Goal: Find specific page/section: Find specific page/section

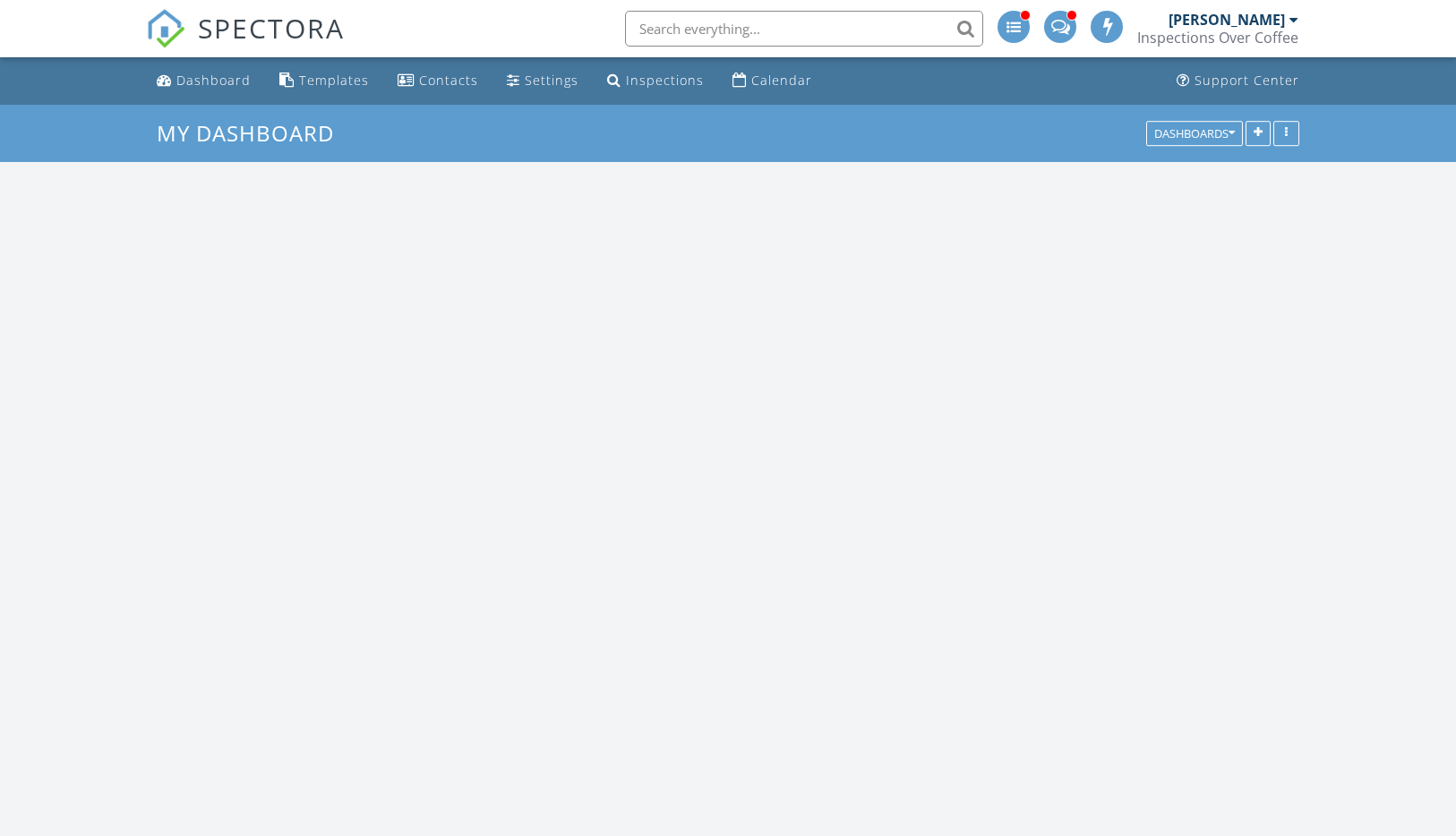
scroll to position [1478, 1484]
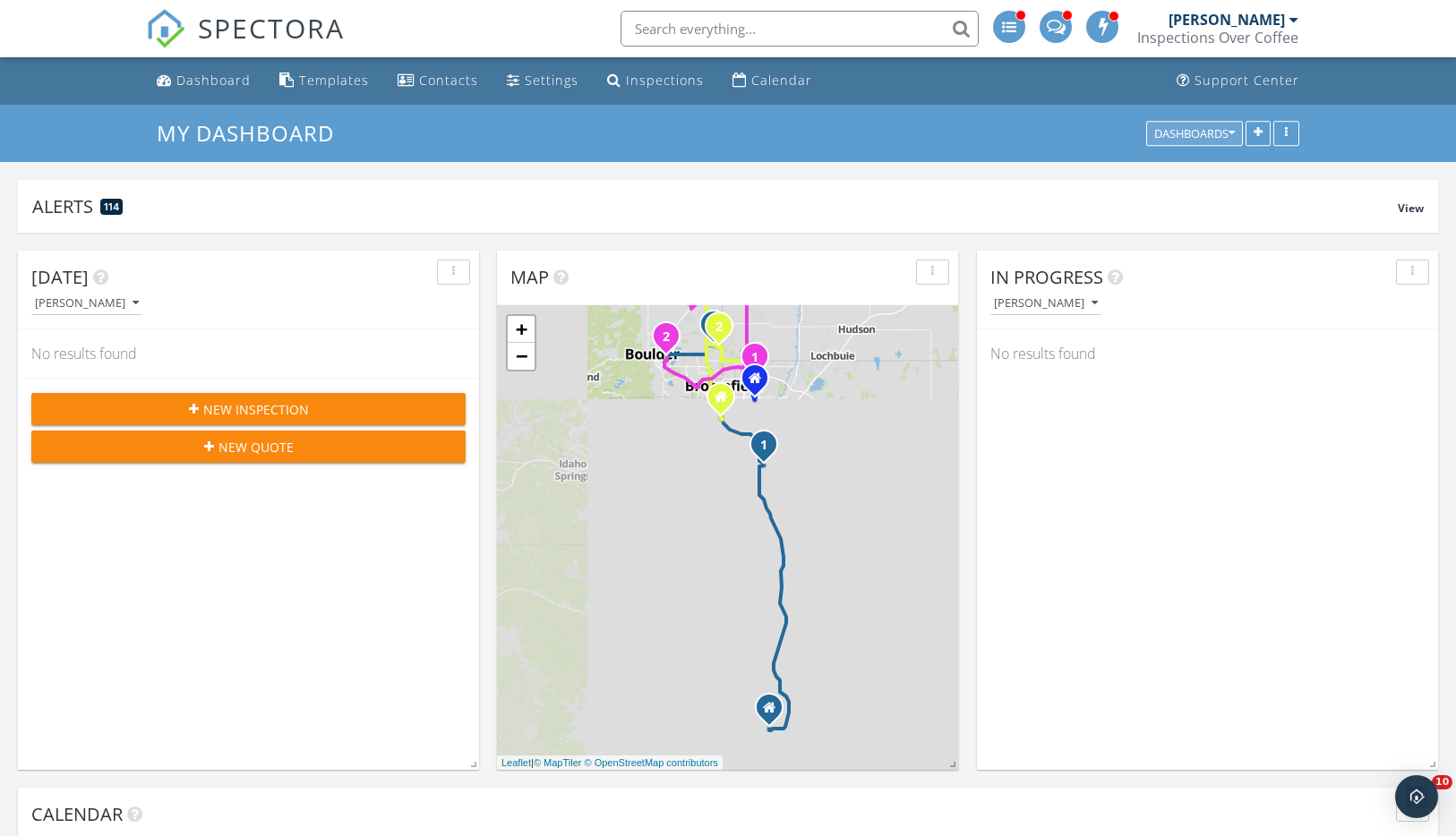
click at [1206, 137] on div "Dashboards" at bounding box center [1194, 134] width 80 height 13
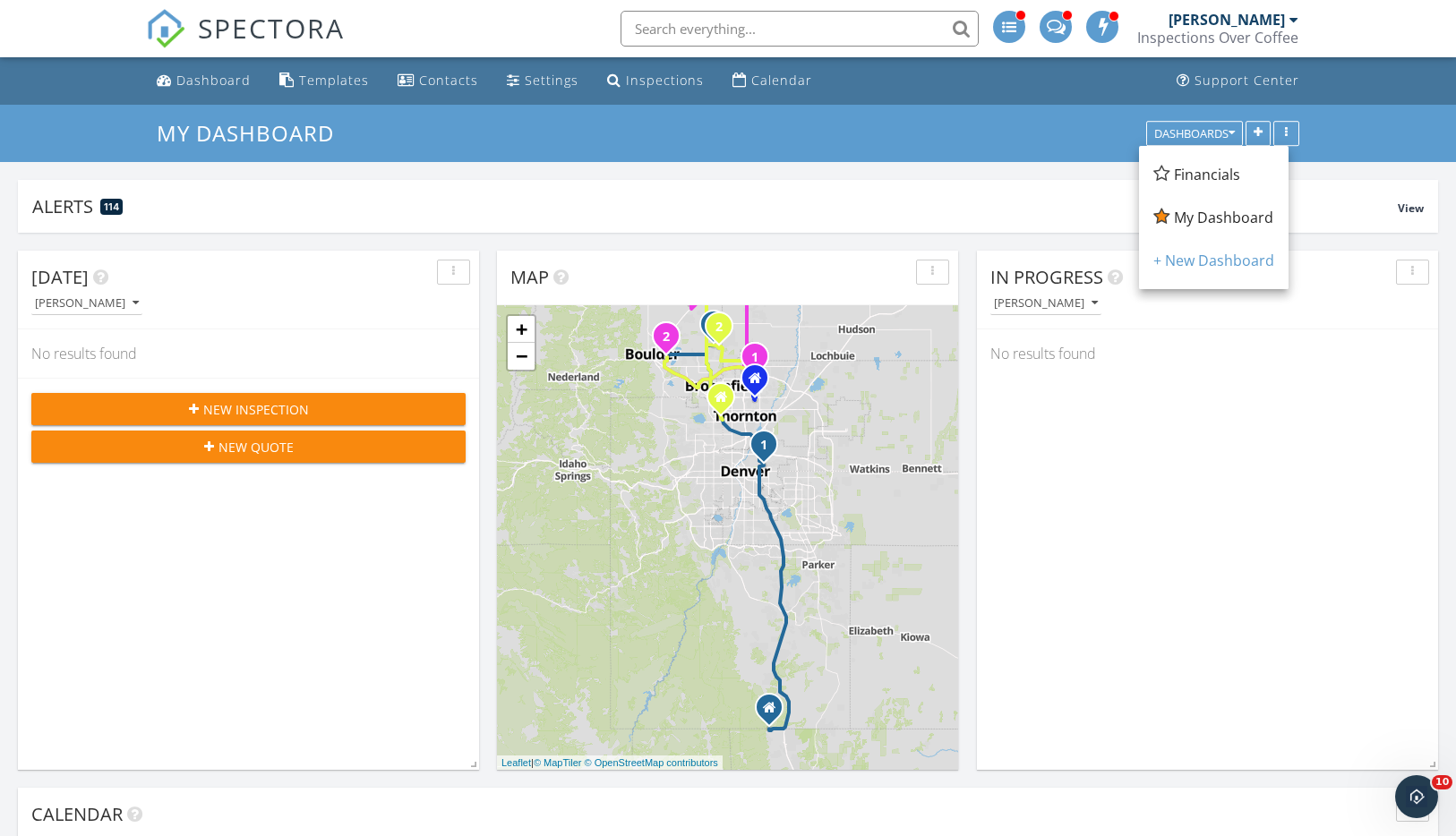
click at [1200, 169] on span "Financials" at bounding box center [1208, 173] width 66 height 19
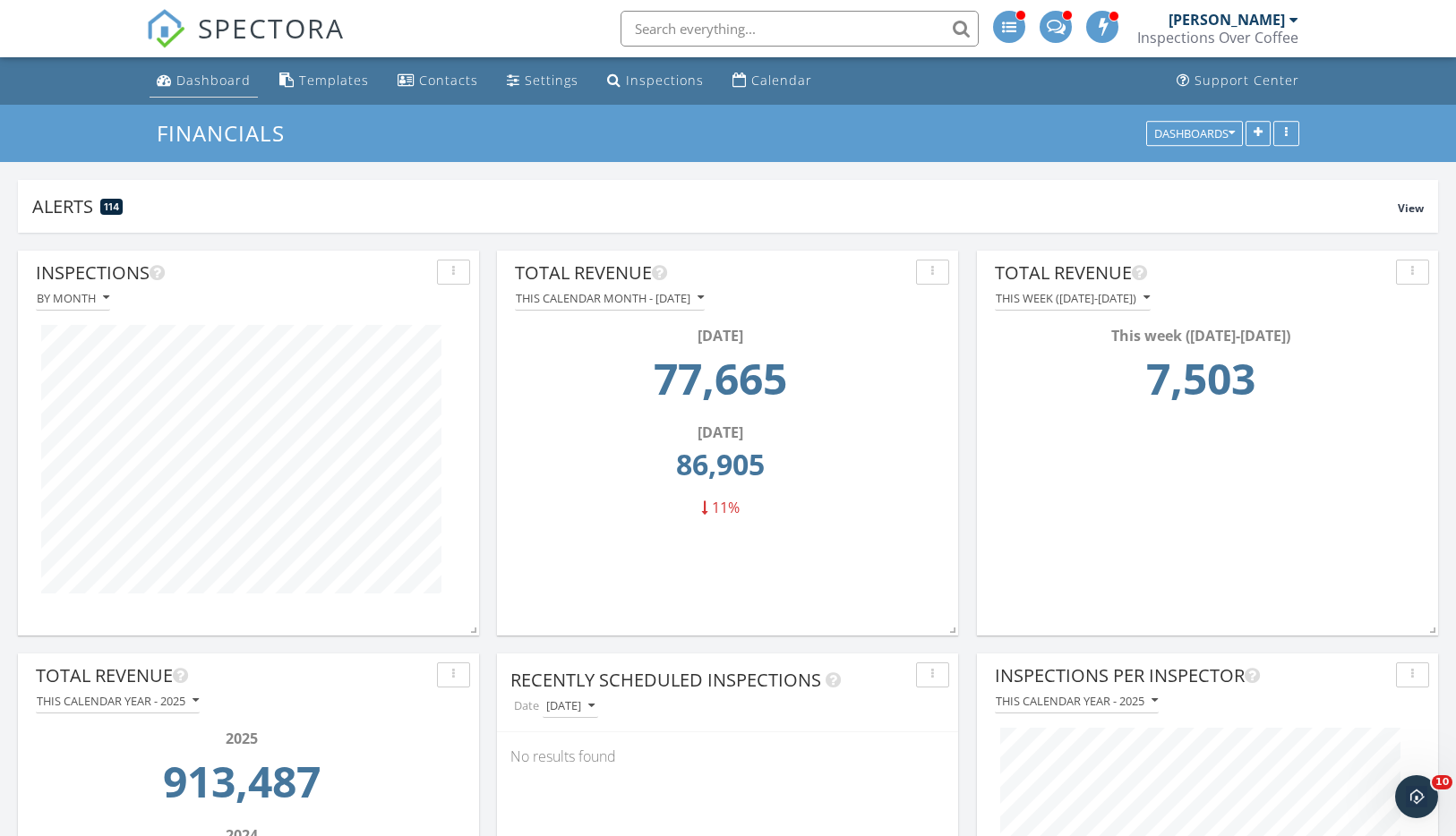
click at [219, 87] on div "Dashboard" at bounding box center [213, 80] width 75 height 17
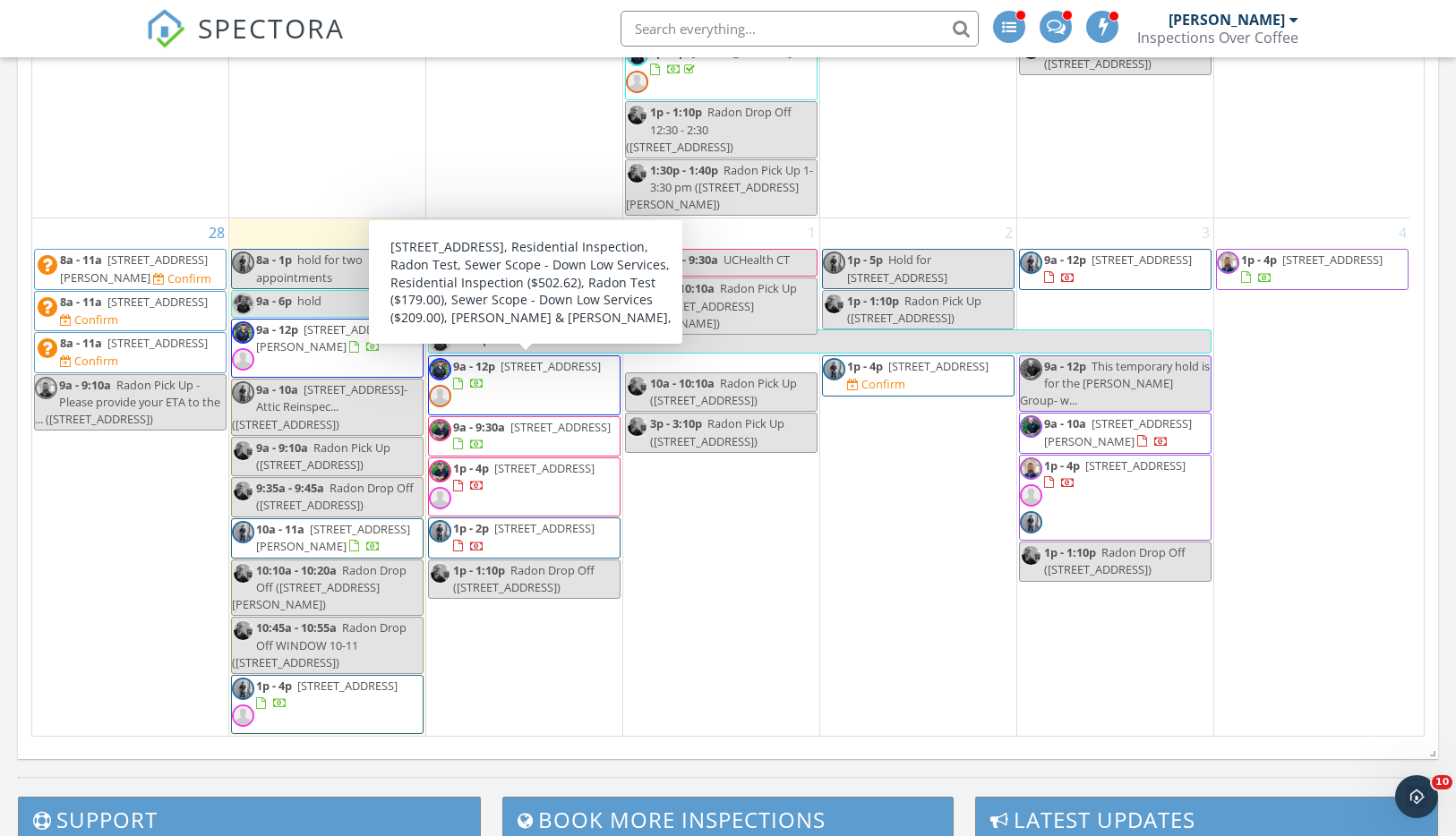
scroll to position [913, 0]
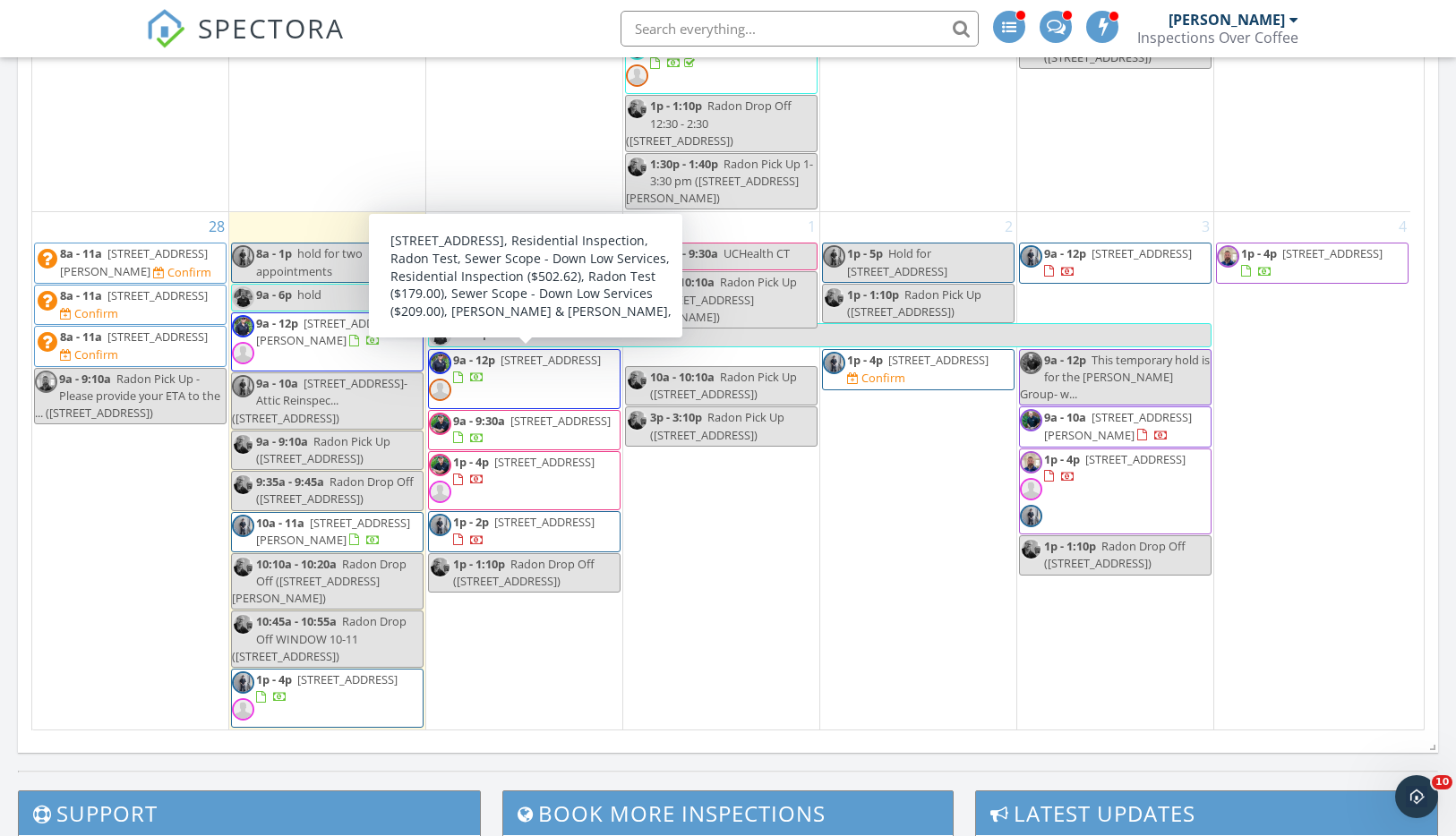
click at [694, 553] on div "1 8:15a - 9:30a UCHealth CT 10a - 10:10a Radon Pick Up (14511 Detroit Way , Tho…" at bounding box center [721, 471] width 196 height 518
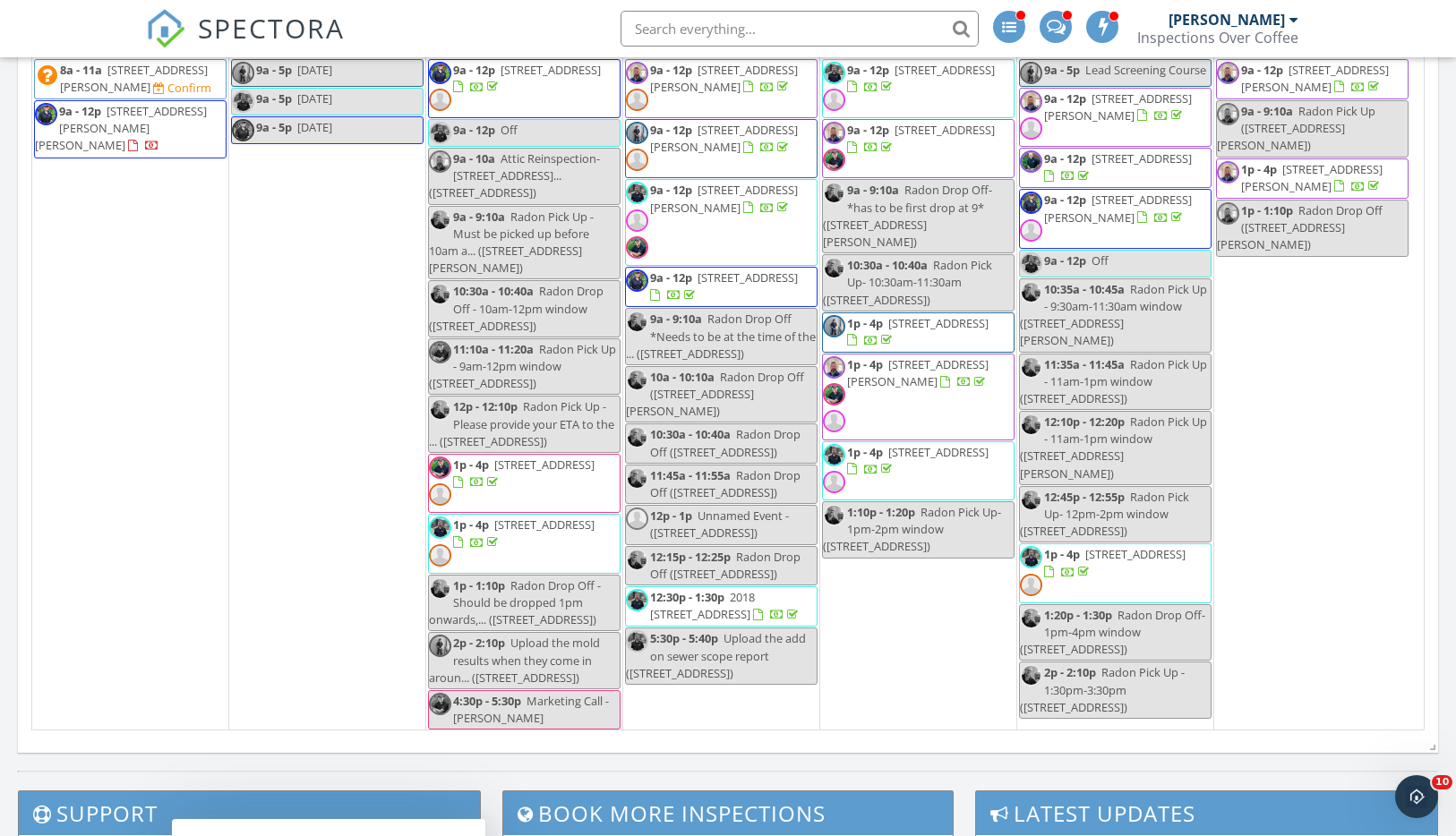
scroll to position [376, 0]
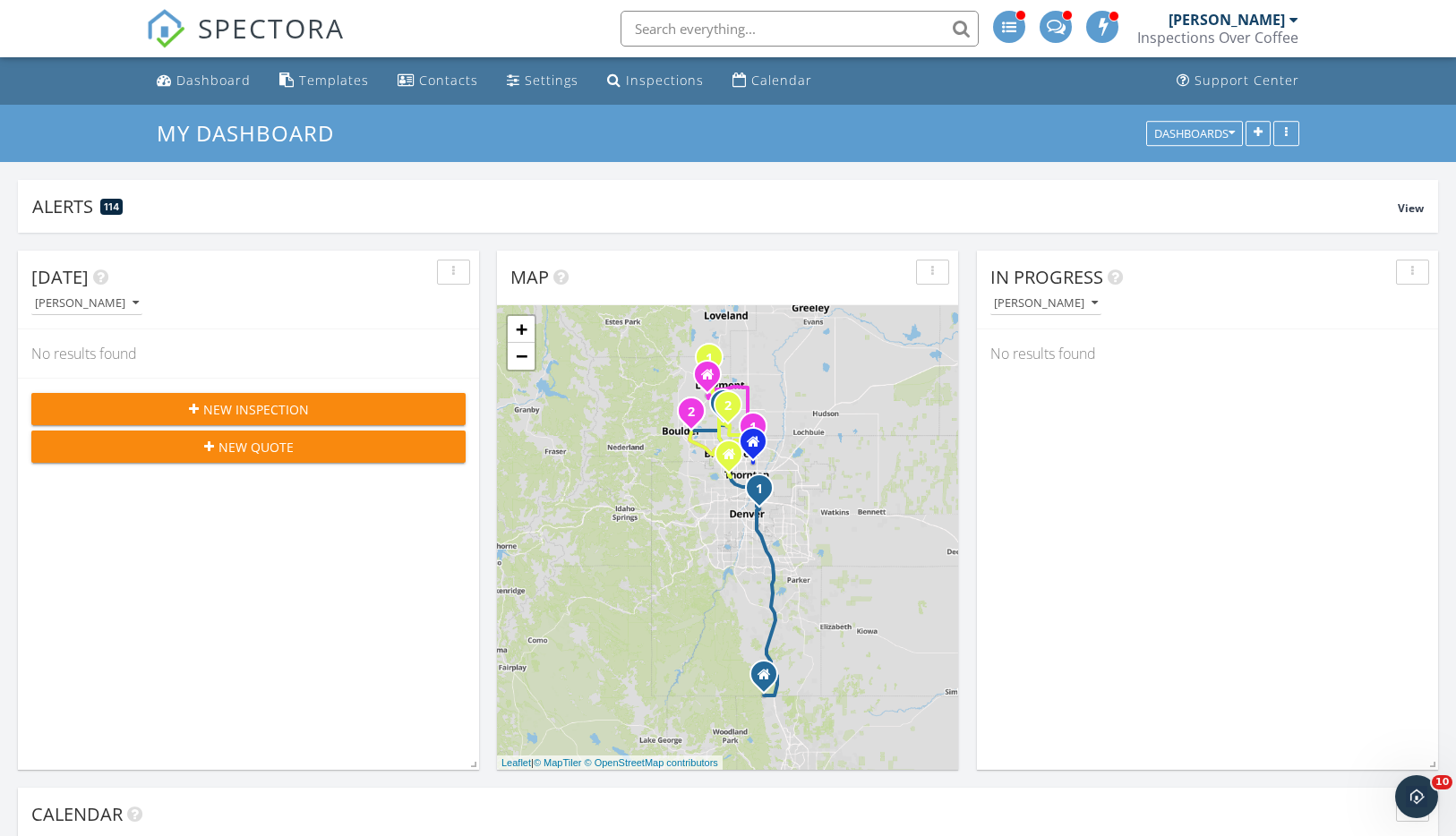
click at [767, 30] on input "text" at bounding box center [800, 29] width 358 height 36
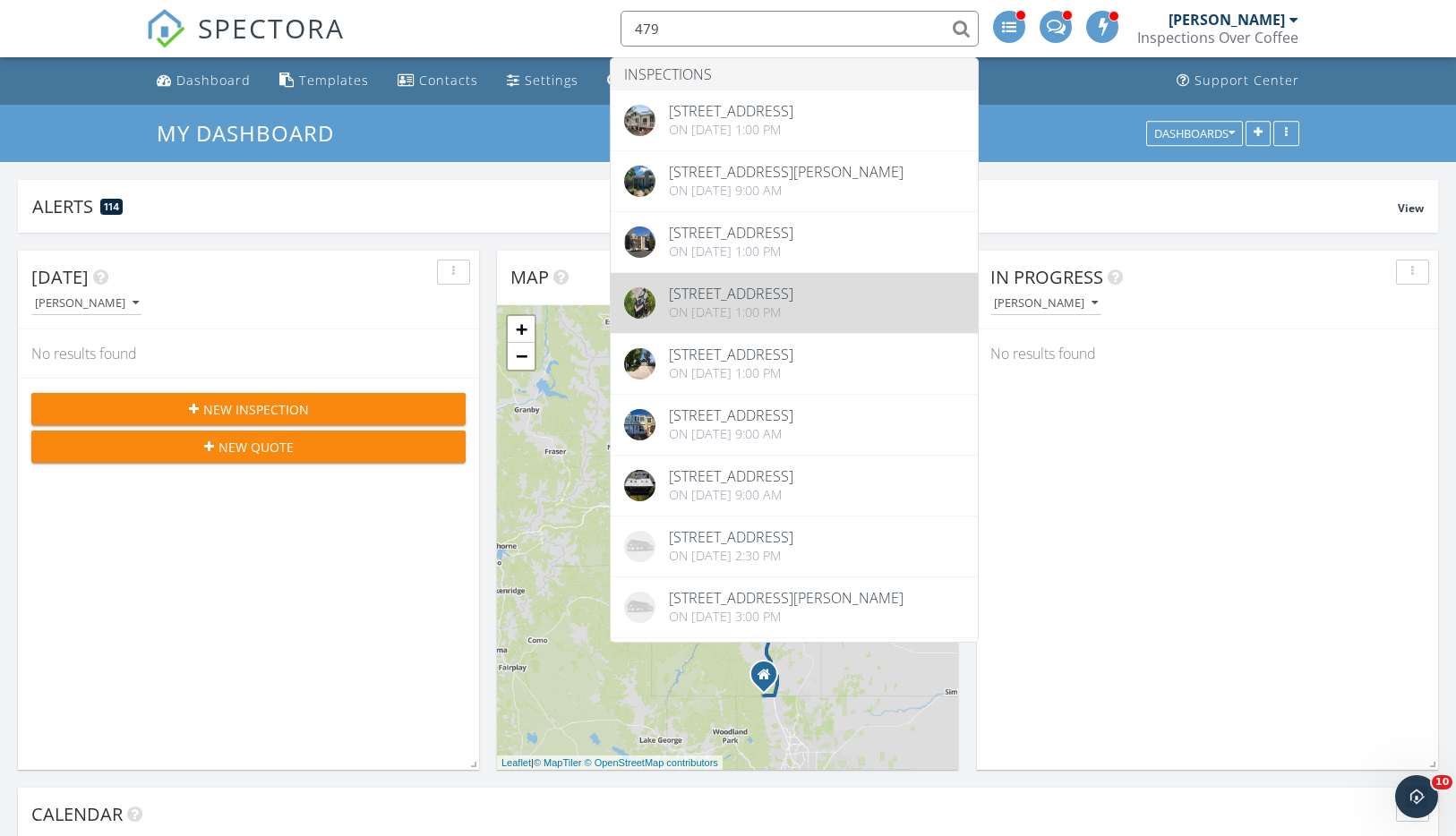
type input "479"
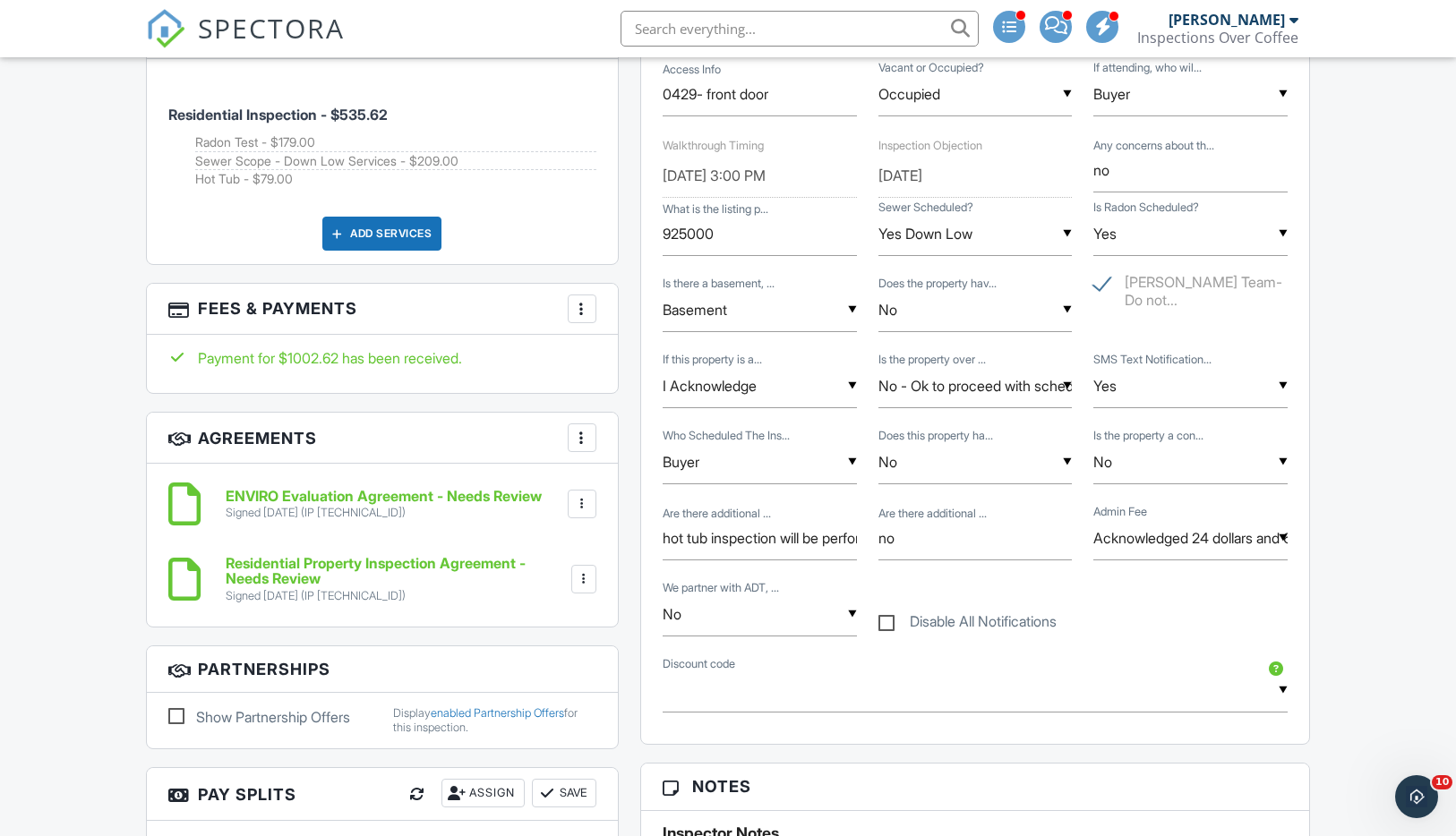
scroll to position [1167, 0]
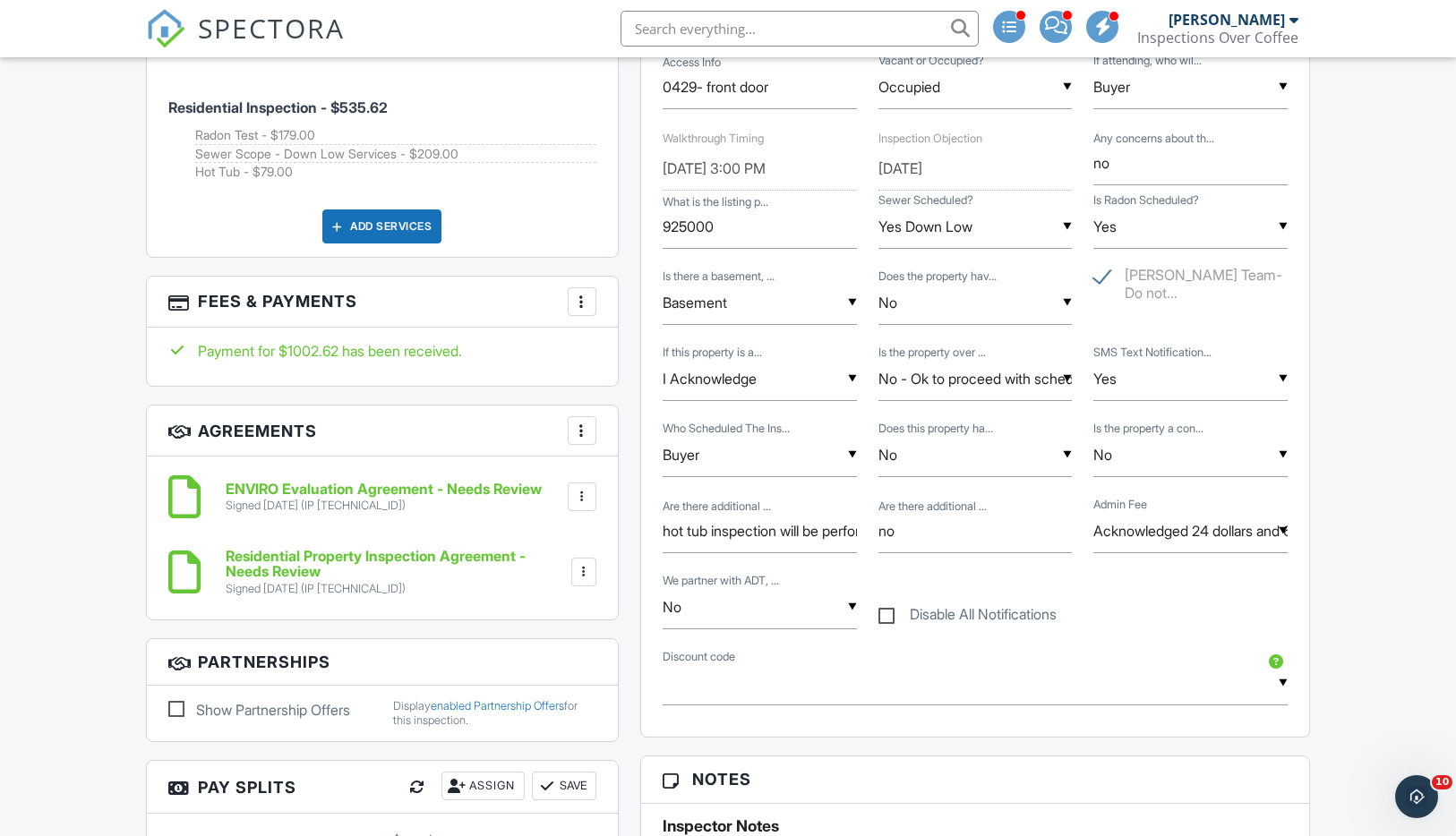
click at [337, 557] on h6 "Residential Property Inspection Agreement - Needs Review" at bounding box center [396, 565] width 343 height 31
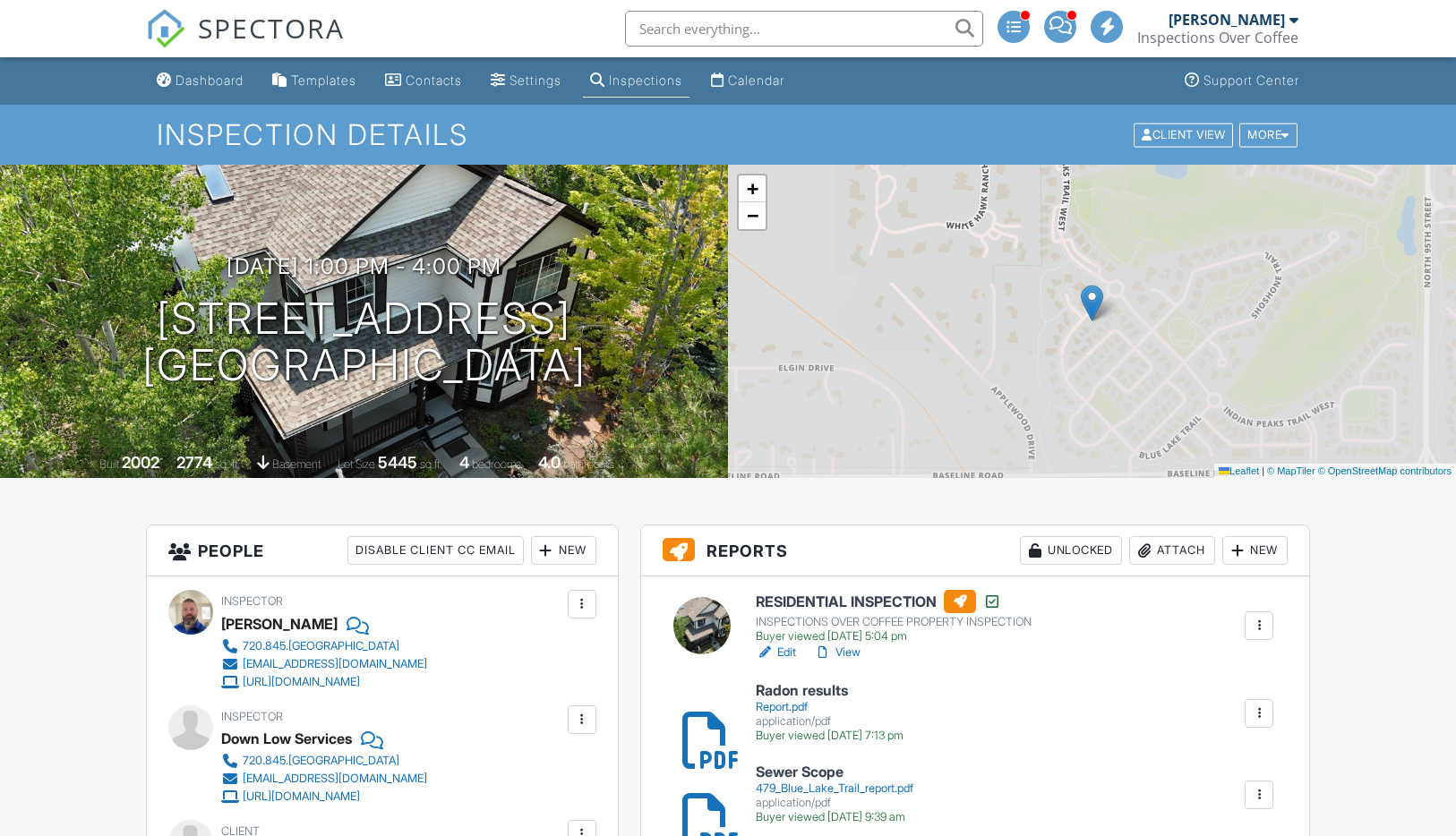
click at [896, 607] on h6 "RESIDENTIAL INSPECTION" at bounding box center [894, 601] width 276 height 23
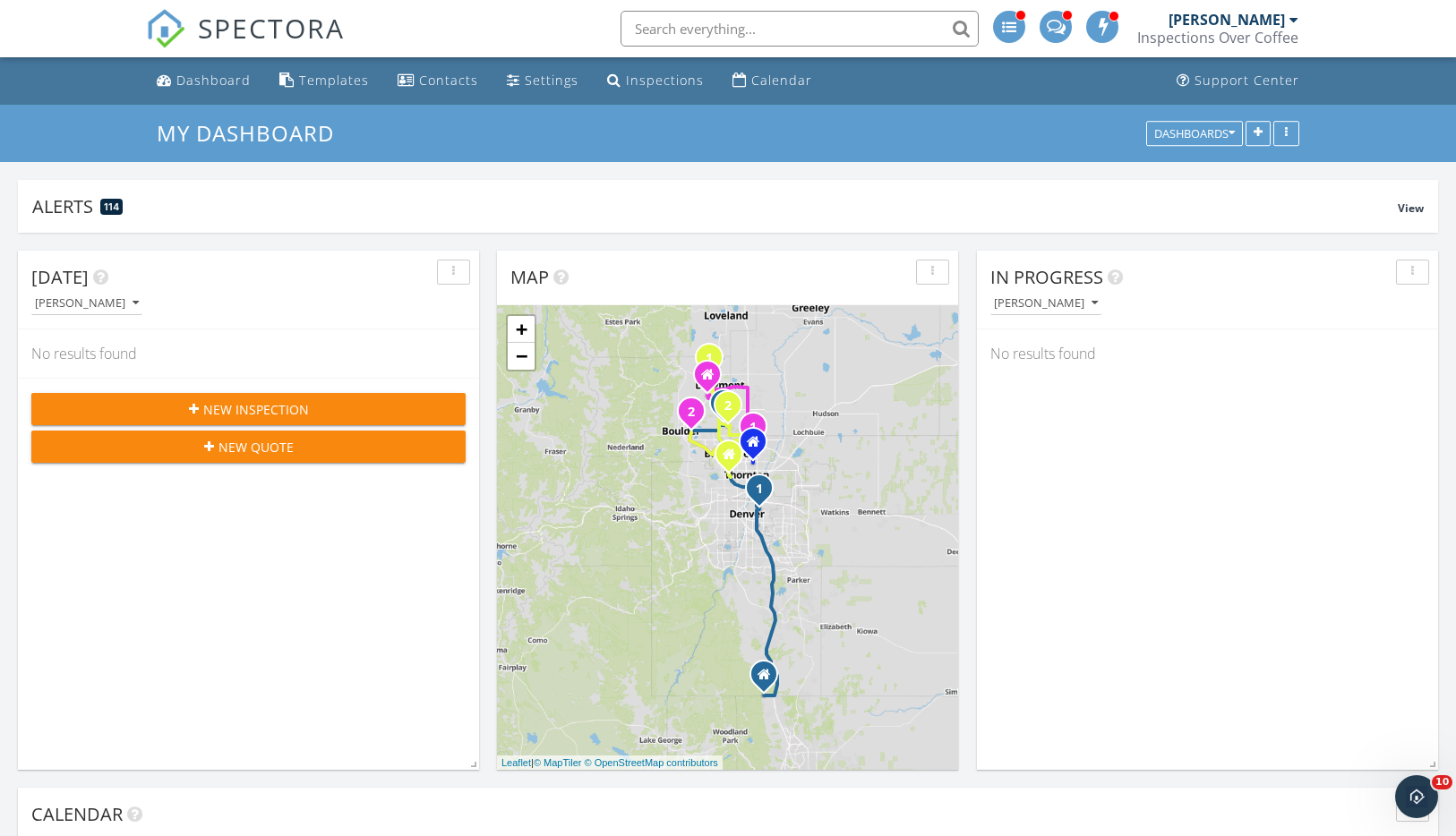
click at [797, 23] on input "text" at bounding box center [800, 29] width 358 height 36
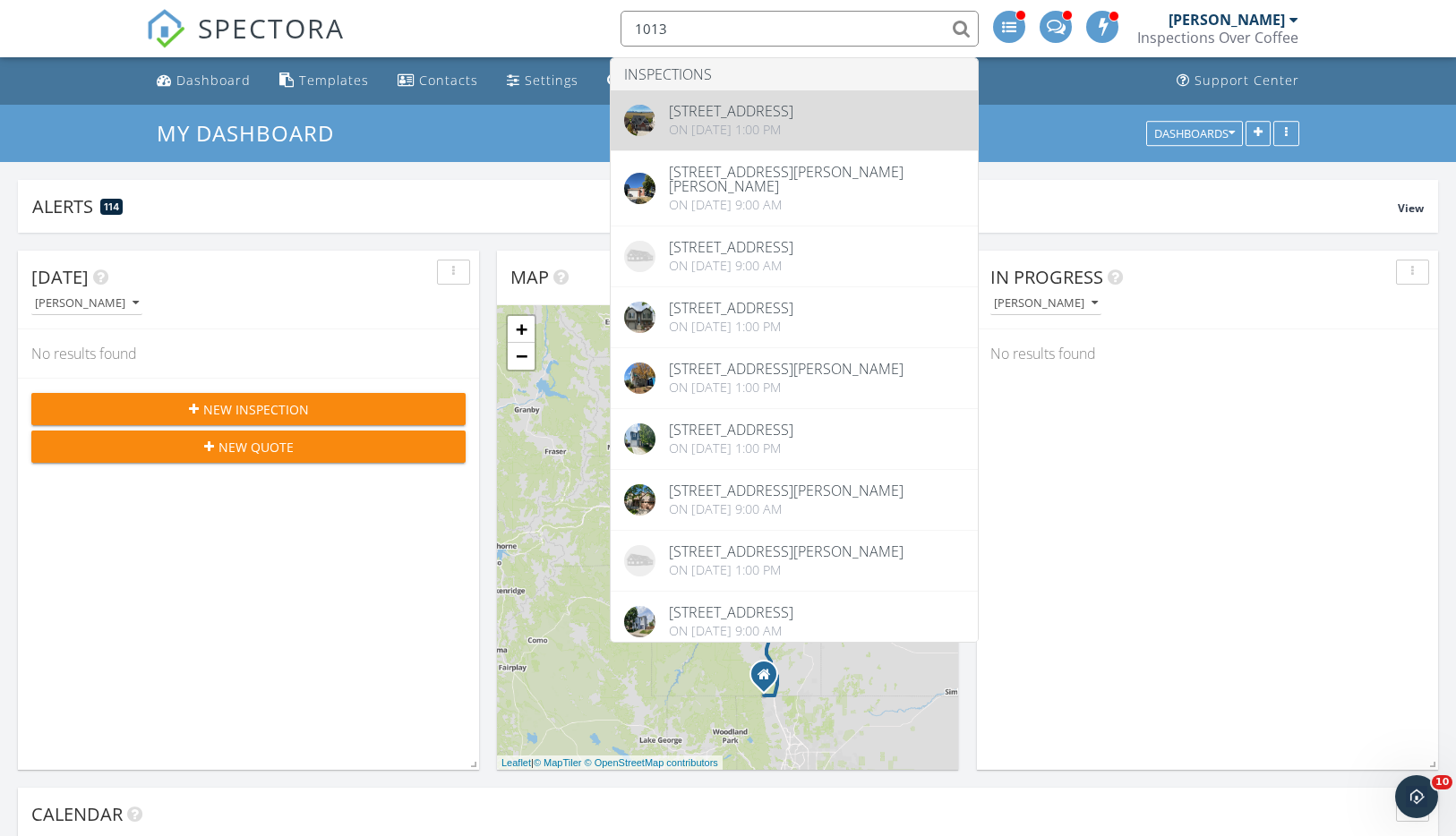
type input "1013"
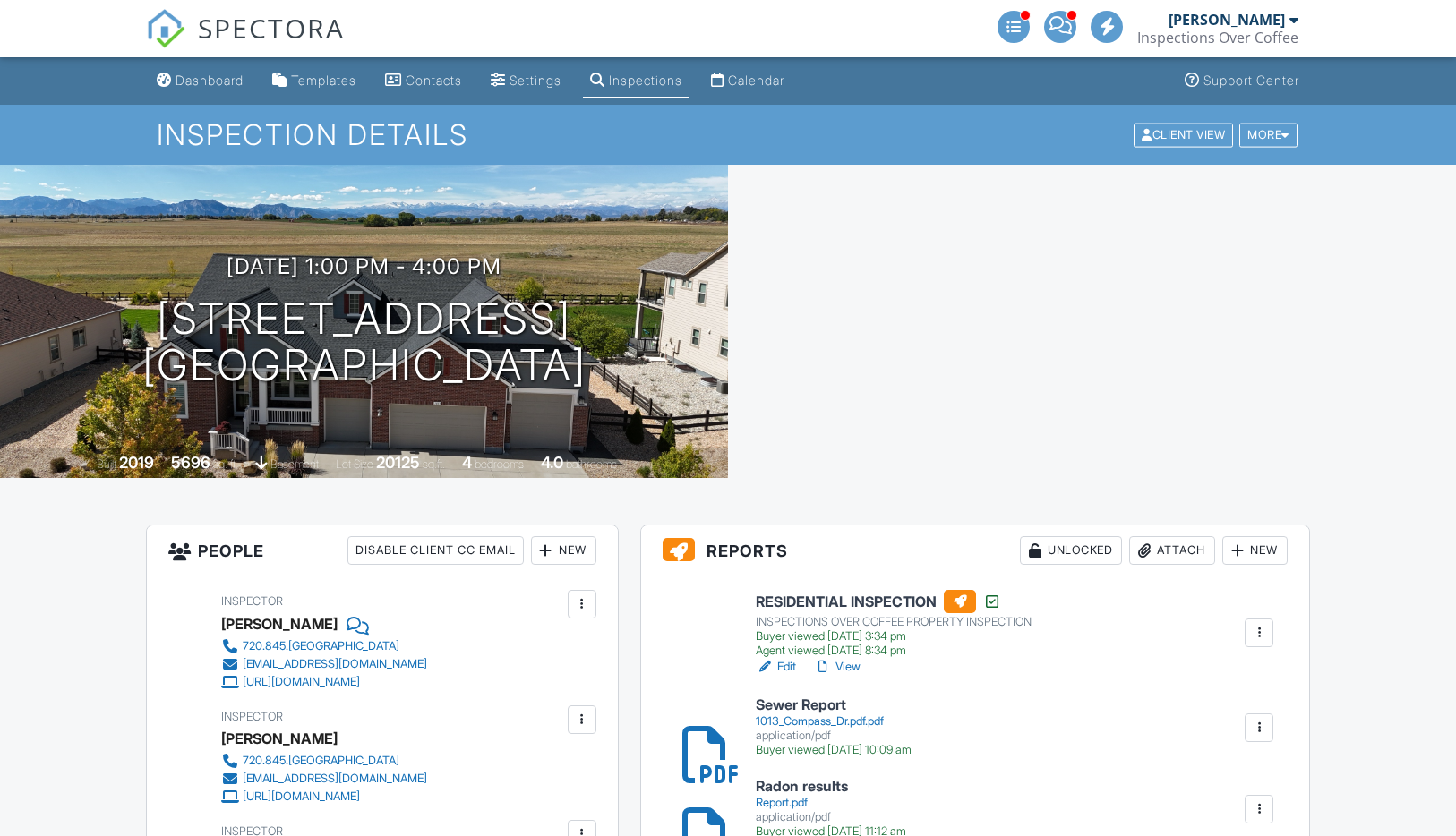
click at [888, 604] on h6 "RESIDENTIAL INSPECTION" at bounding box center [894, 601] width 276 height 23
